Goal: Task Accomplishment & Management: Manage account settings

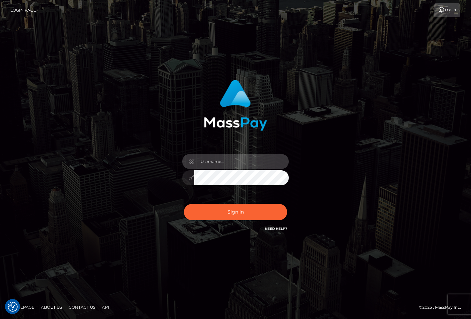
click at [234, 160] on input "text" at bounding box center [241, 161] width 95 height 15
type input "[PERSON_NAME]"
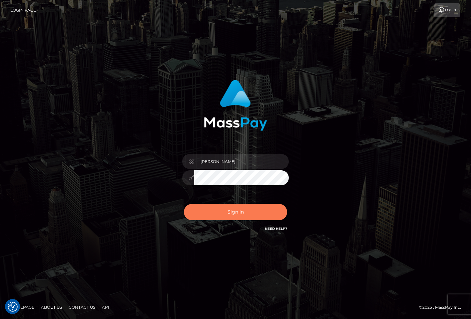
click at [234, 219] on button "Sign in" at bounding box center [235, 212] width 103 height 16
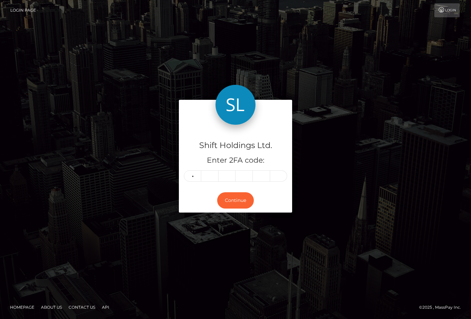
type input "6"
type input "5"
type input "8"
type input "6"
type input "1"
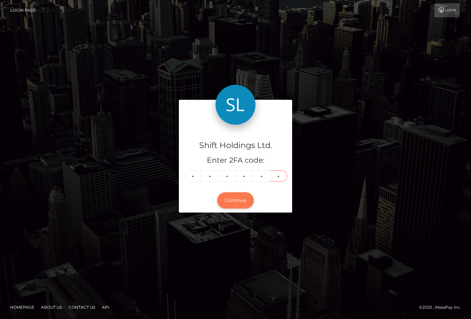
type input "1"
click at [237, 199] on button "Continue" at bounding box center [235, 201] width 37 height 16
